Goal: Navigation & Orientation: Go to known website

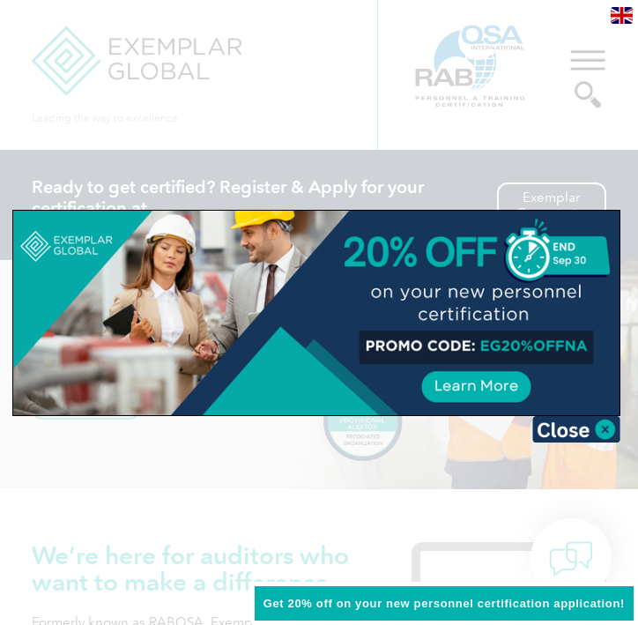
click at [308, 108] on div at bounding box center [319, 312] width 638 height 625
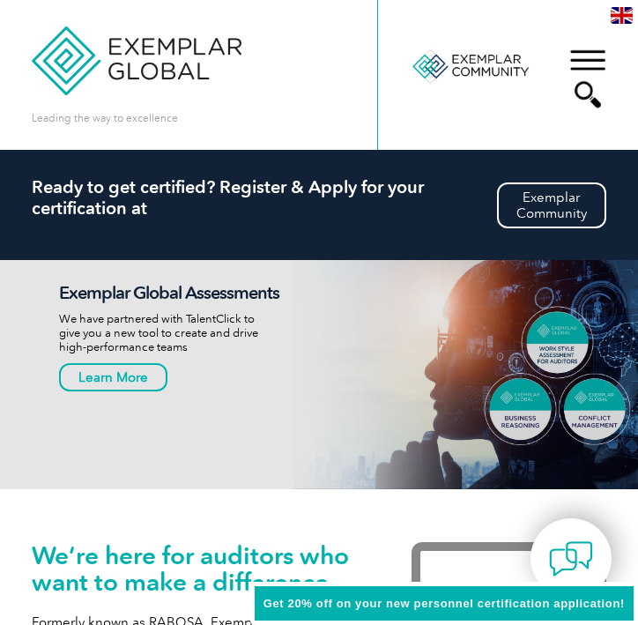
click at [591, 54] on div "▼" at bounding box center [588, 78] width 48 height 88
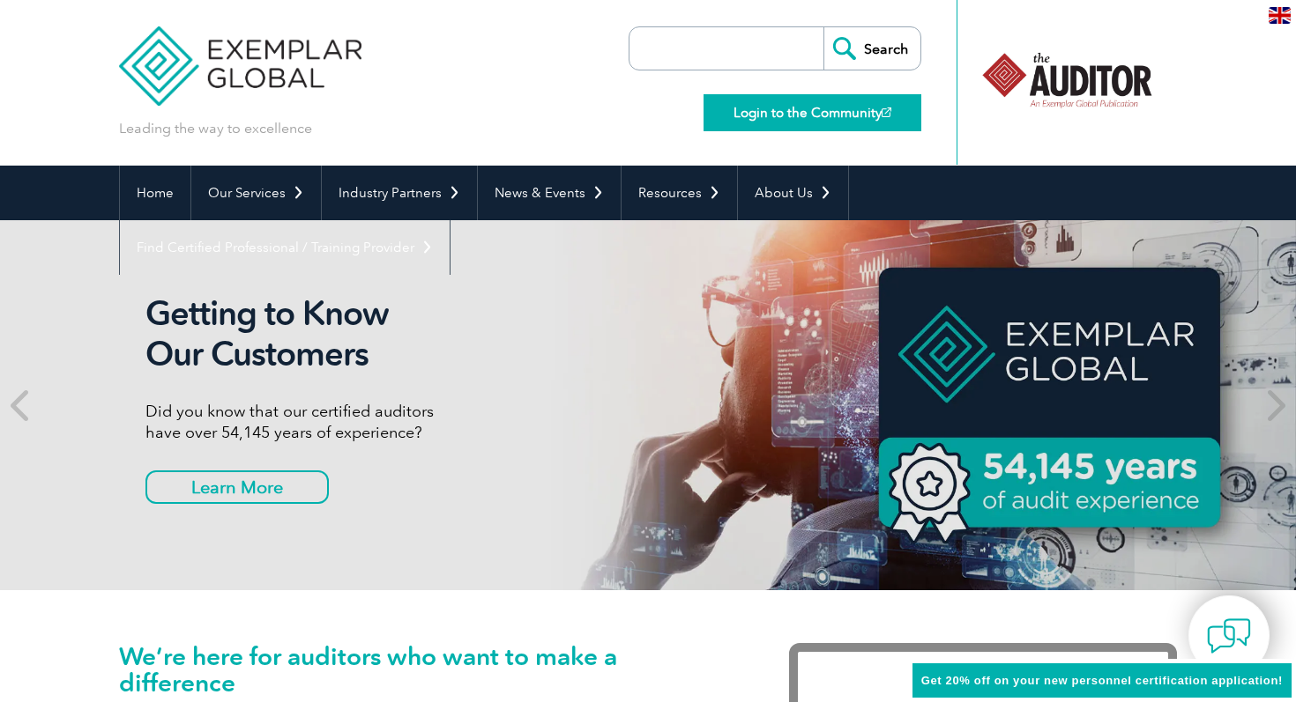
click at [637, 116] on link "Login to the Community" at bounding box center [812, 112] width 218 height 37
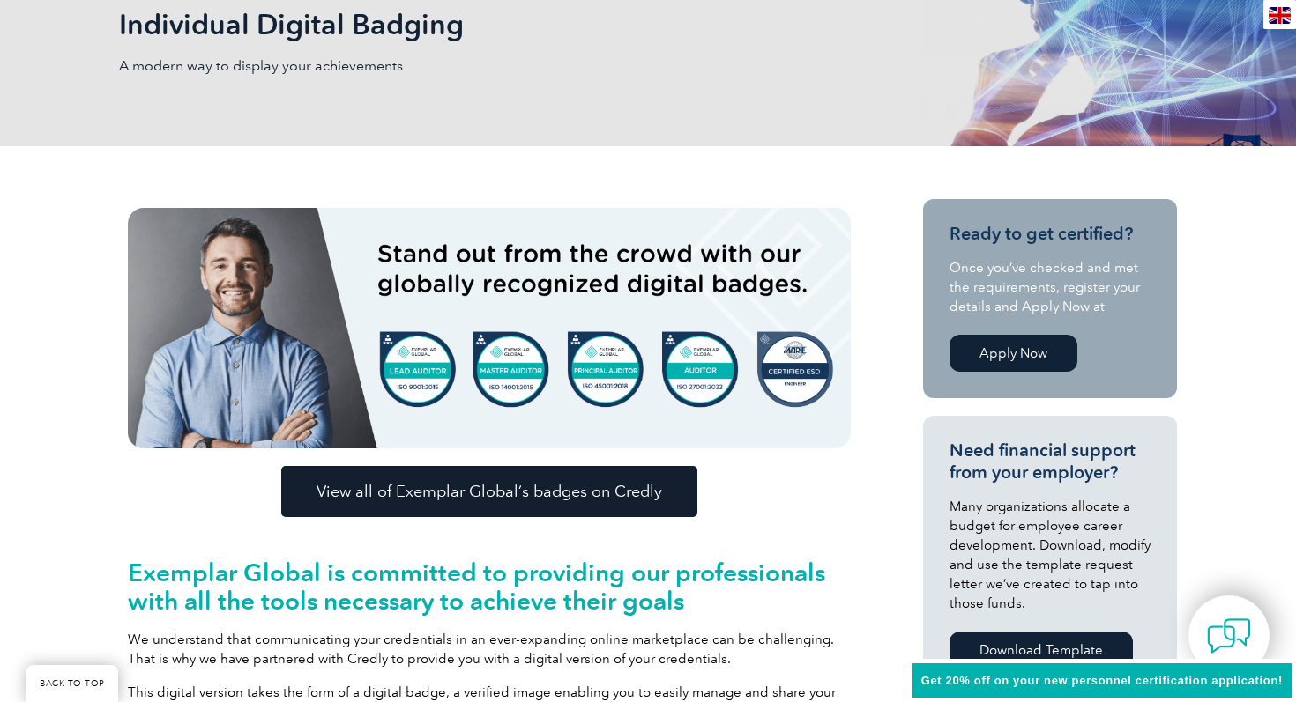
scroll to position [286, 0]
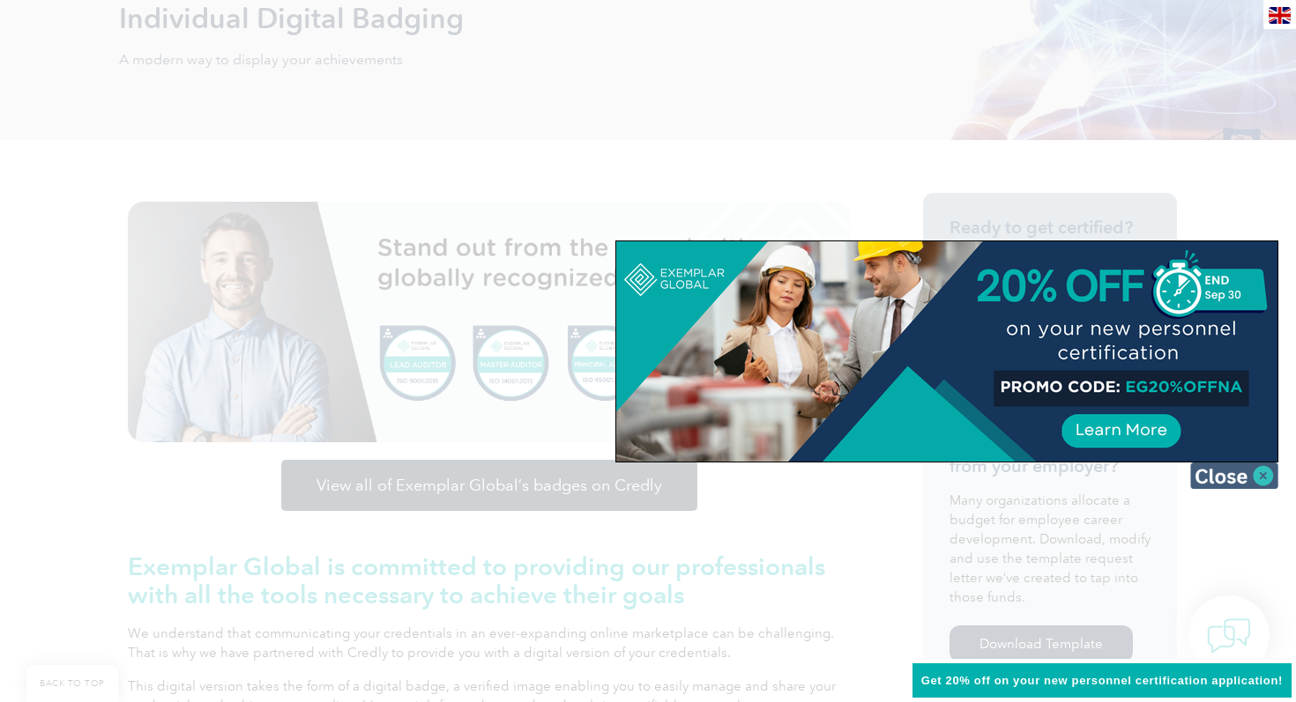
click at [1219, 472] on img at bounding box center [1234, 476] width 88 height 26
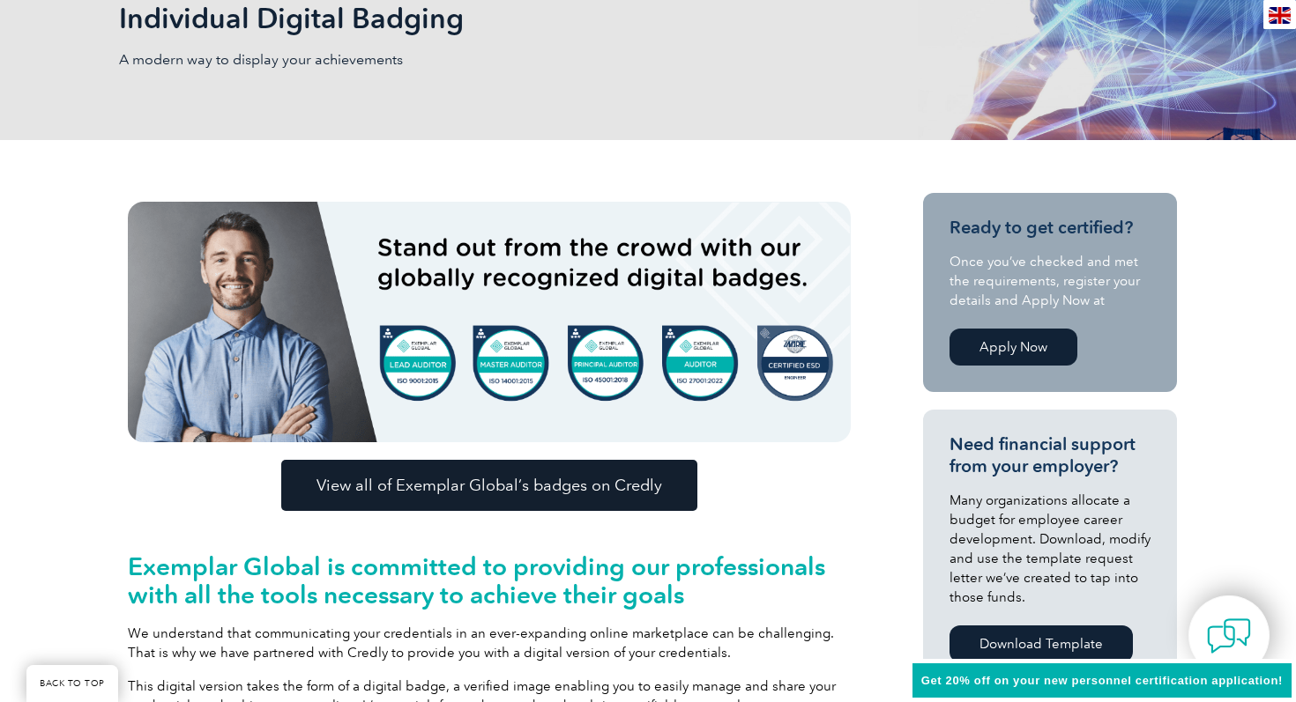
click at [541, 482] on span "View all of Exemplar Global’s badges on Credly" at bounding box center [489, 486] width 346 height 16
